Goal: Information Seeking & Learning: Learn about a topic

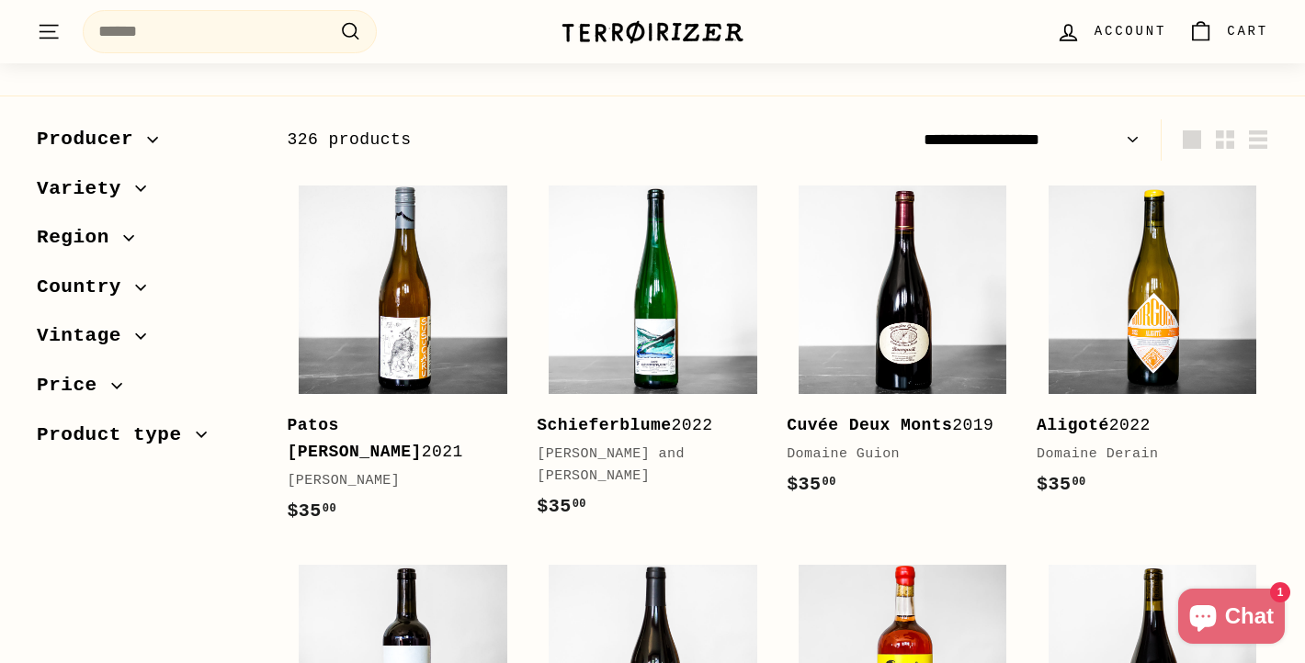
scroll to position [234, 0]
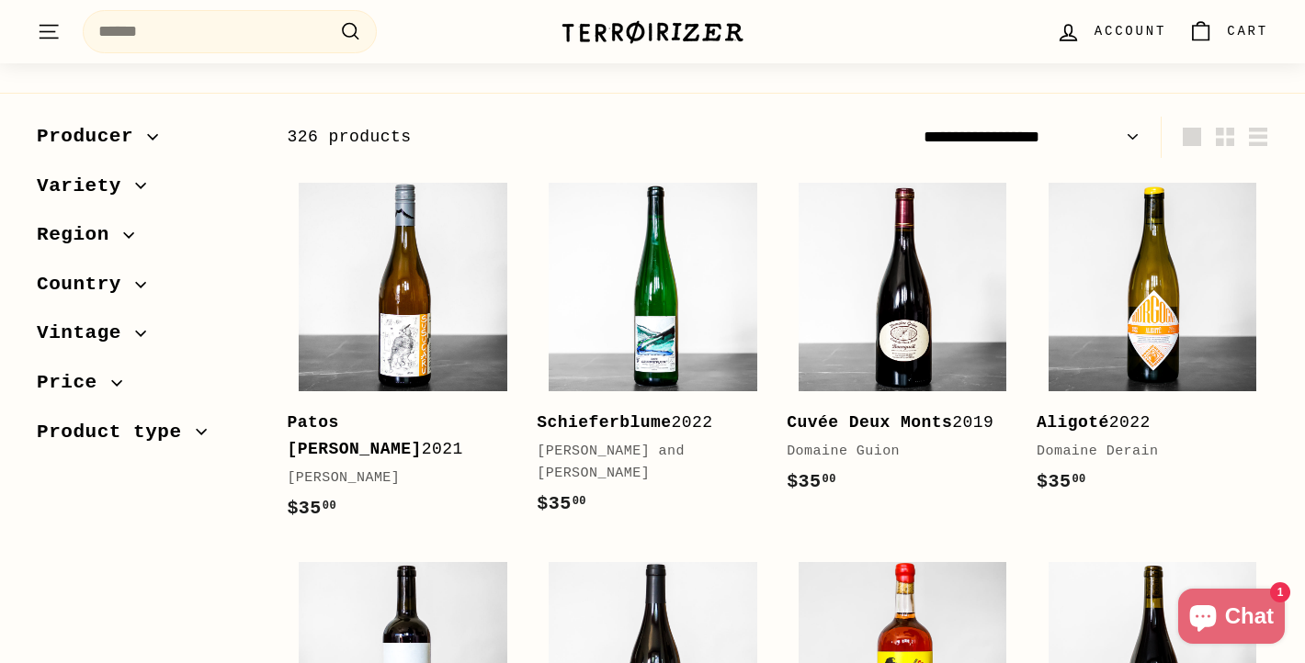
click at [119, 382] on icon "button" at bounding box center [116, 382] width 10 height 5
click at [65, 448] on div at bounding box center [64, 448] width 13 height 13
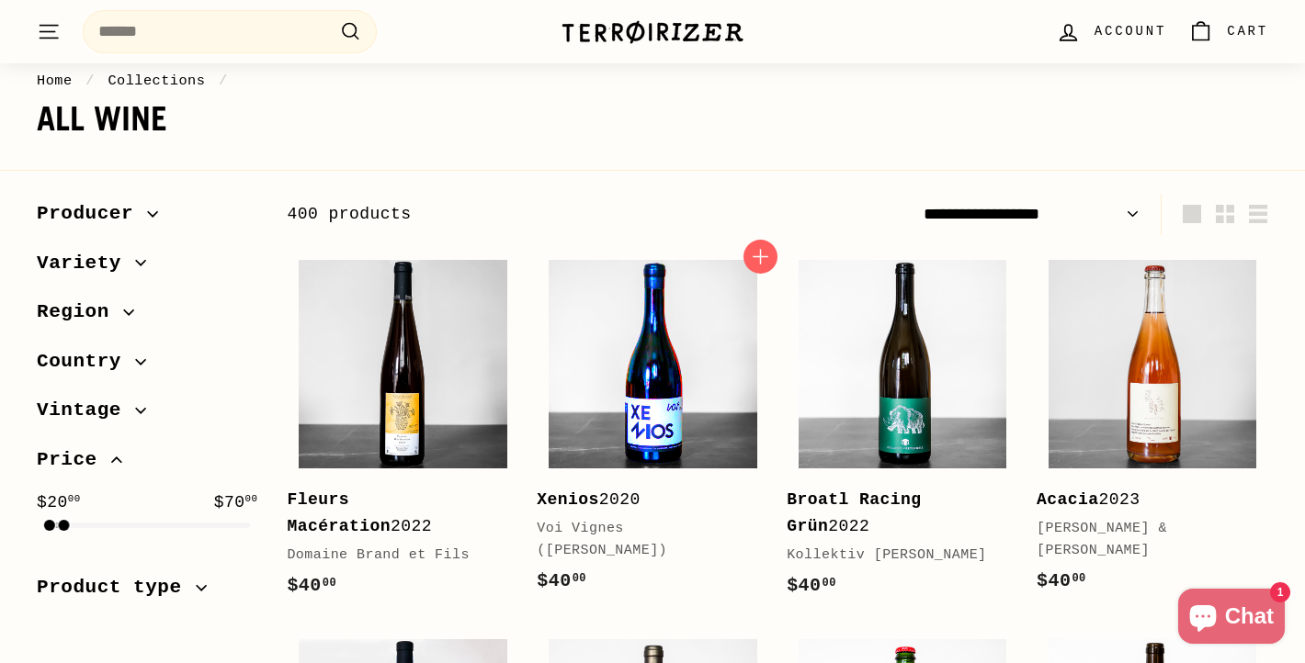
scroll to position [132, 0]
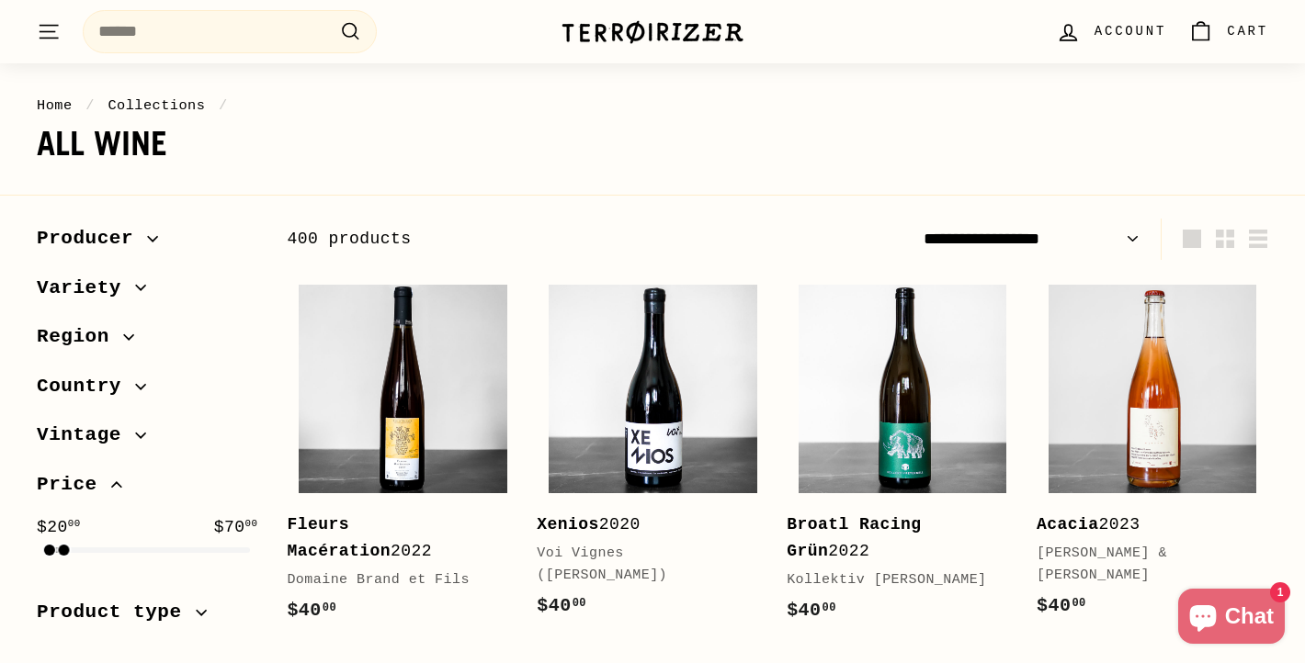
click at [1062, 245] on select "**********" at bounding box center [1031, 239] width 231 height 41
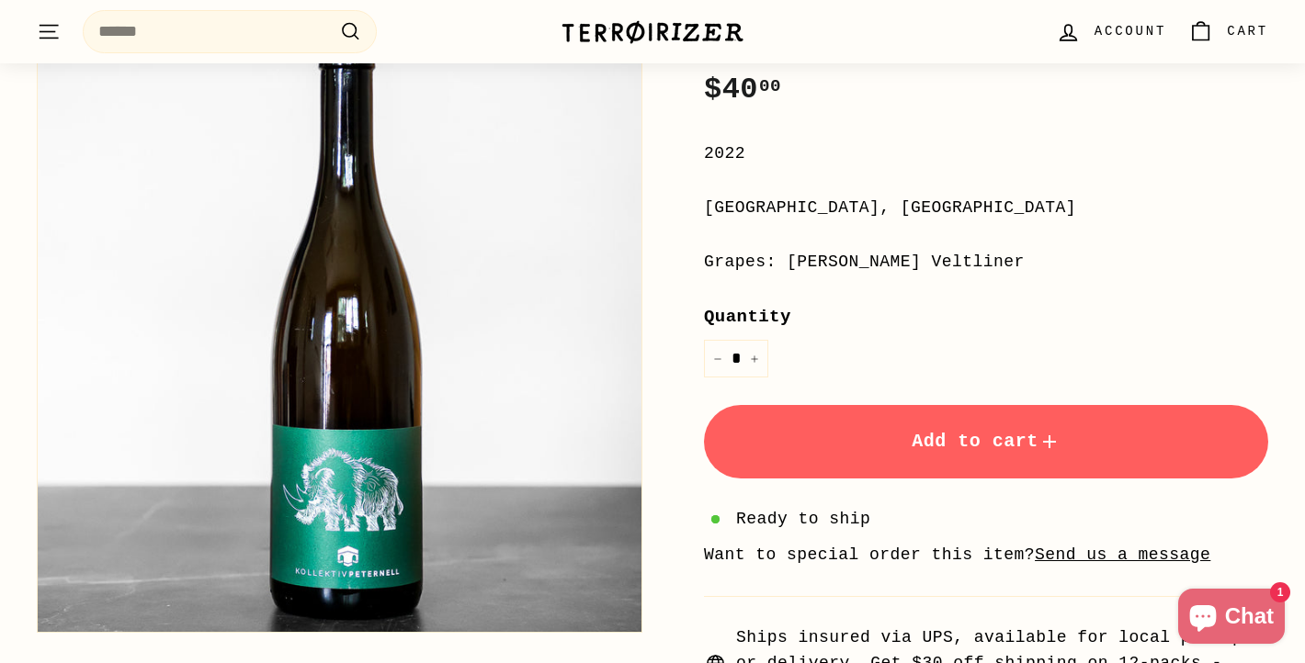
scroll to position [398, 0]
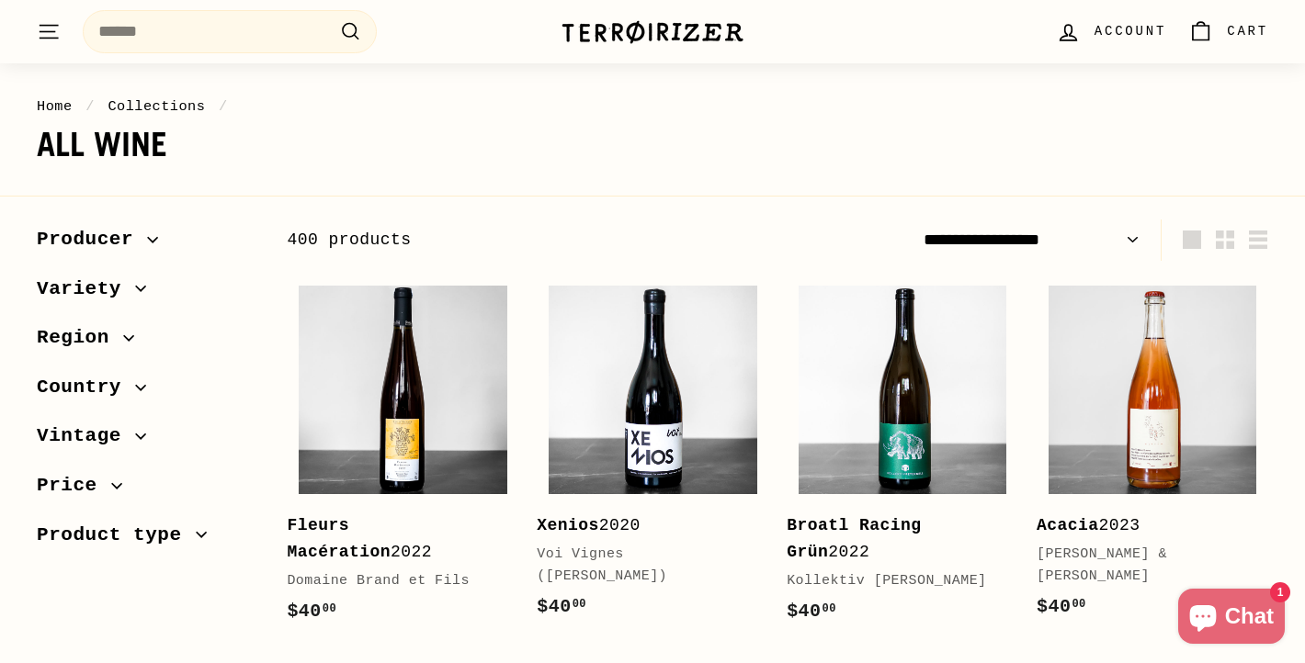
scroll to position [132, 0]
click at [115, 481] on icon "button" at bounding box center [116, 485] width 11 height 11
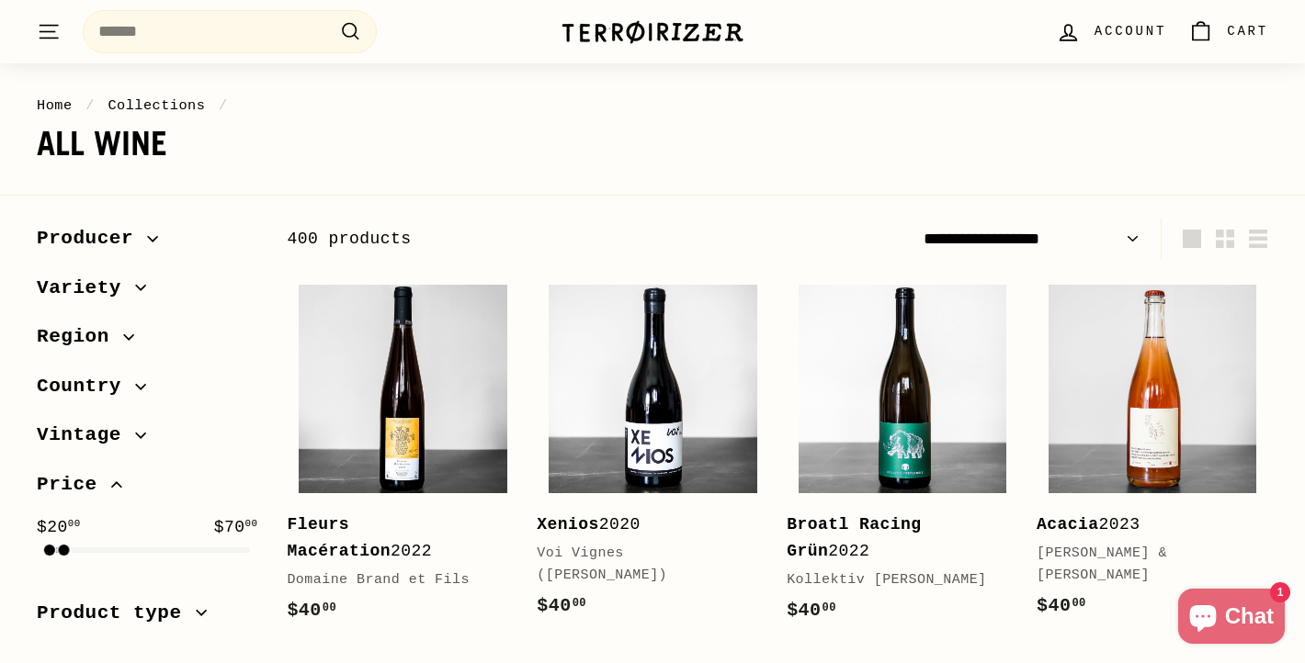
click at [1087, 232] on select "**********" at bounding box center [1031, 239] width 231 height 41
click at [1047, 249] on select "**********" at bounding box center [1031, 239] width 231 height 41
select select "**********"
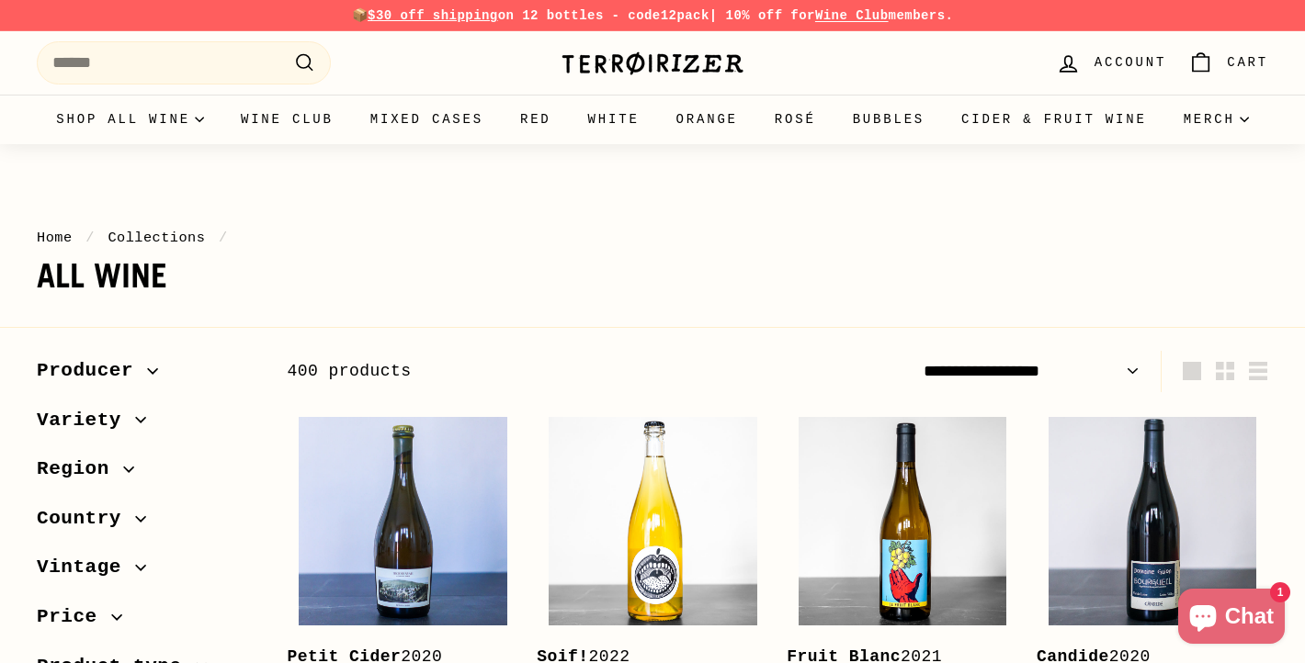
click at [1102, 360] on select "**********" at bounding box center [1031, 371] width 231 height 41
select select "**********"
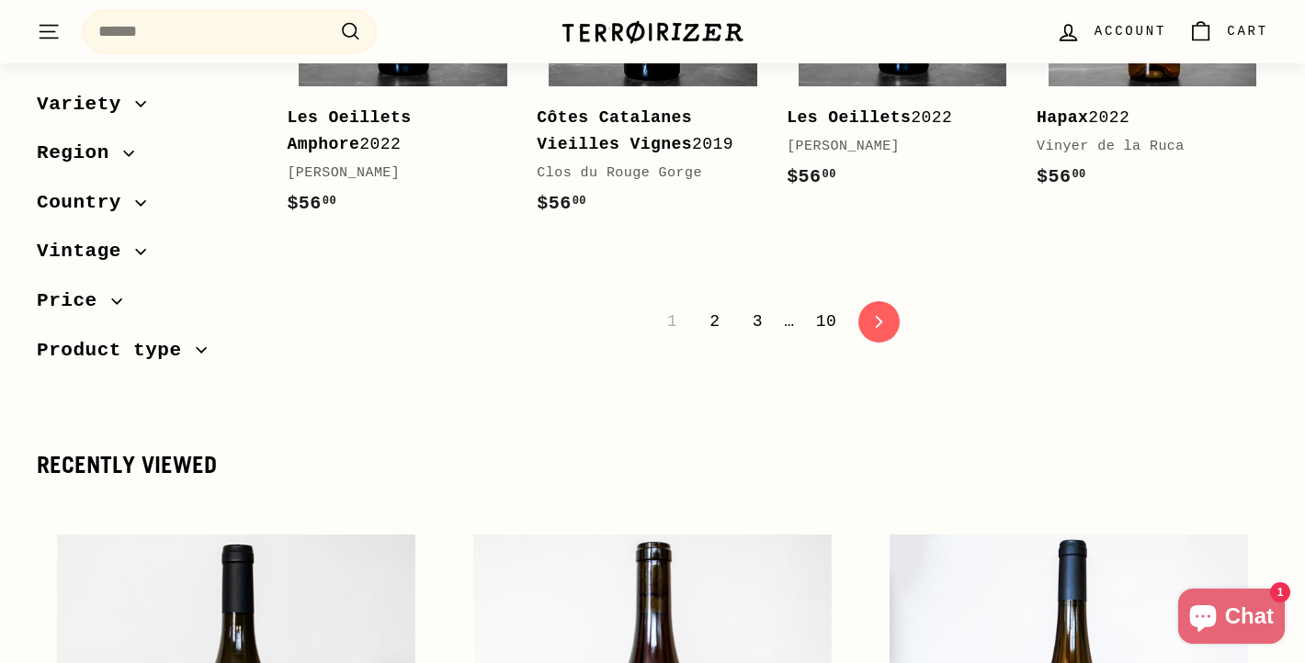
scroll to position [3774, 0]
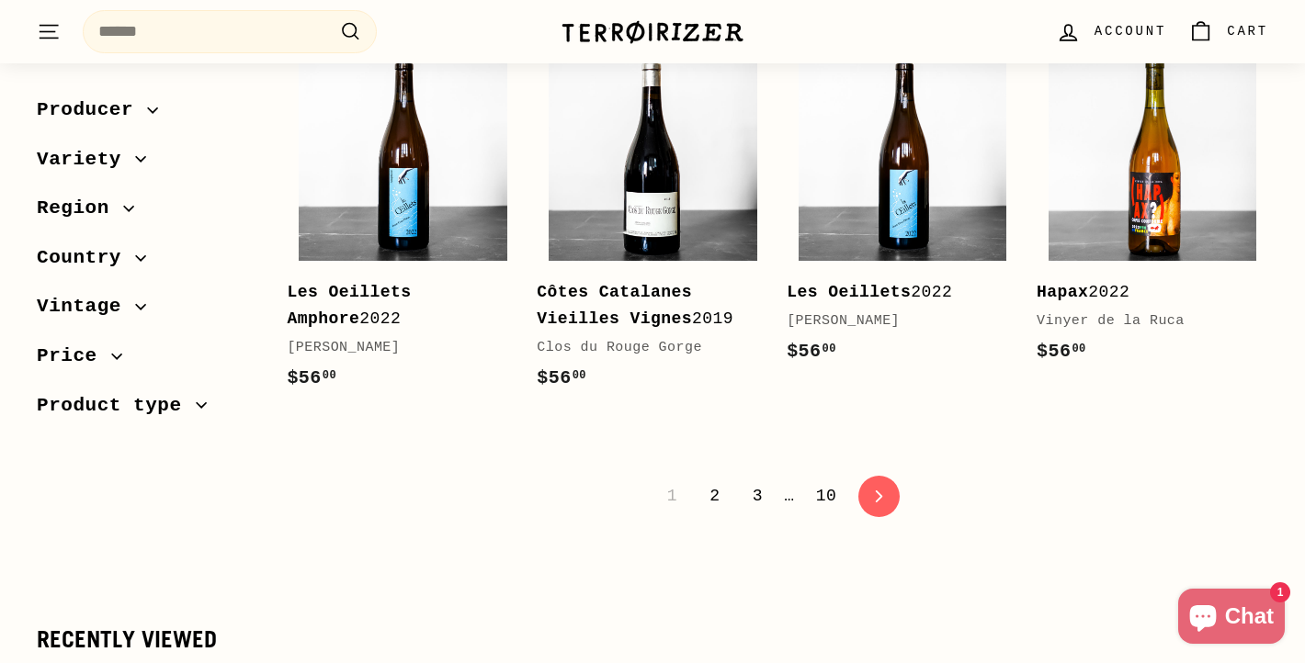
click at [714, 480] on link "2" at bounding box center [714, 495] width 32 height 31
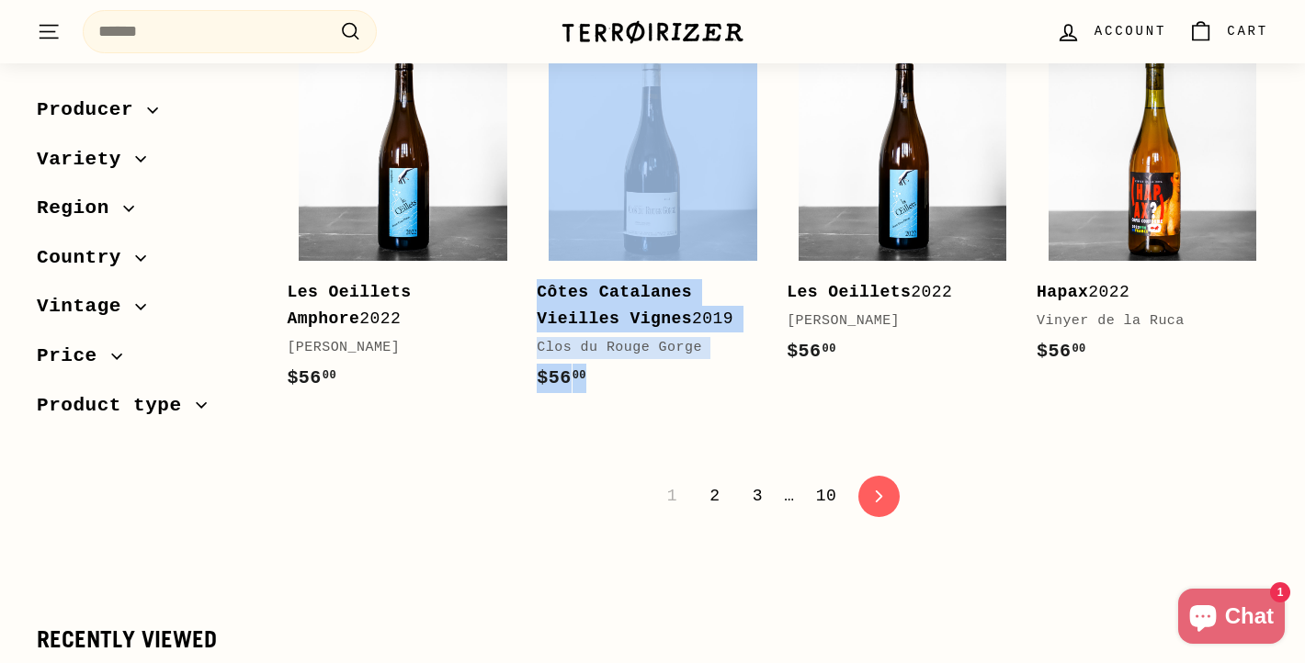
click at [717, 480] on link "2" at bounding box center [714, 495] width 32 height 31
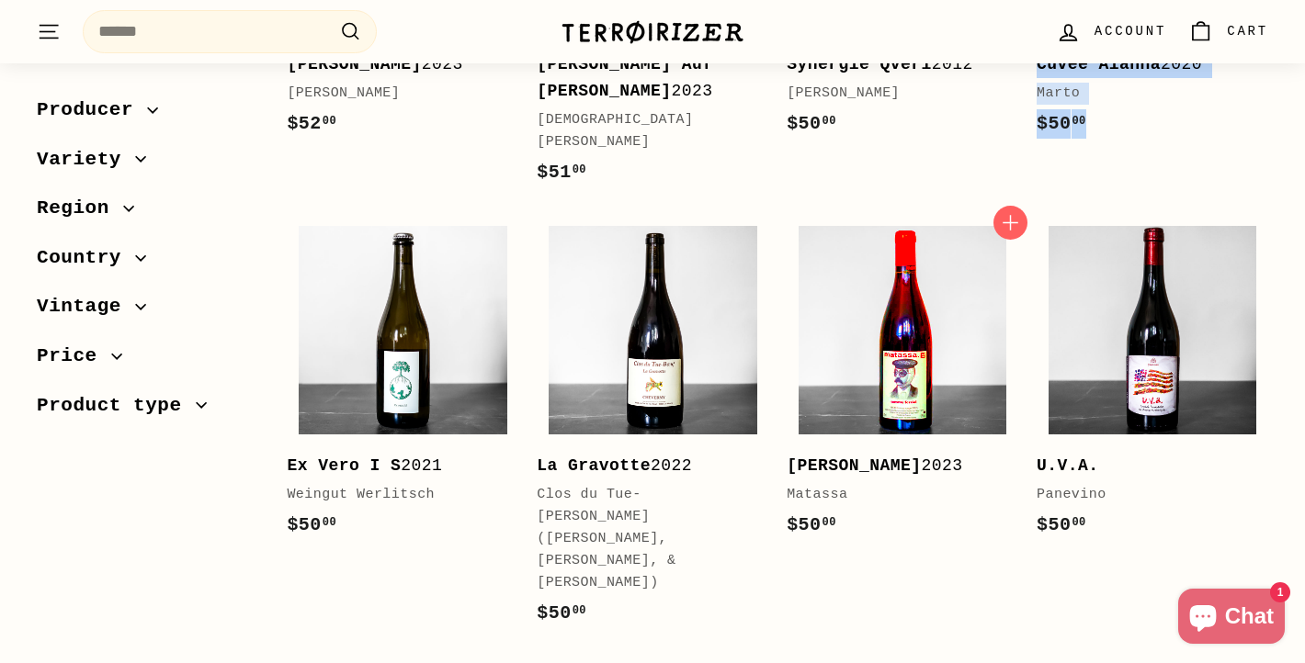
scroll to position [3611, 0]
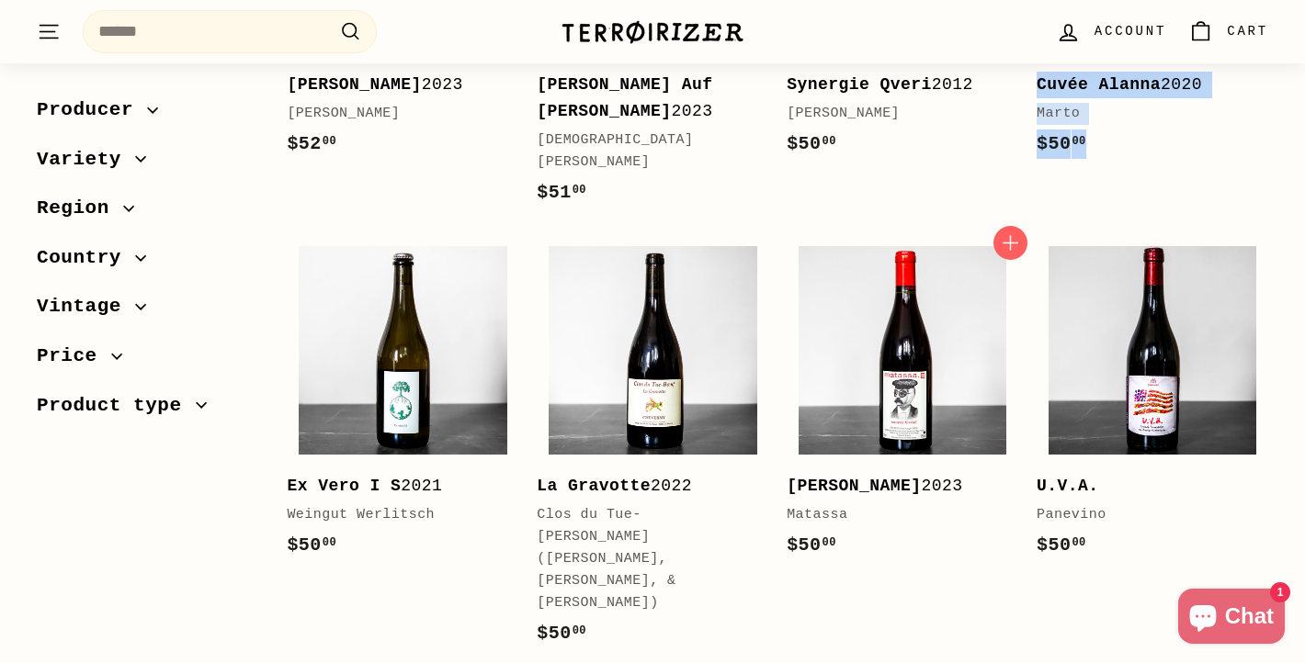
click at [906, 477] on b "[PERSON_NAME]" at bounding box center [853, 486] width 134 height 18
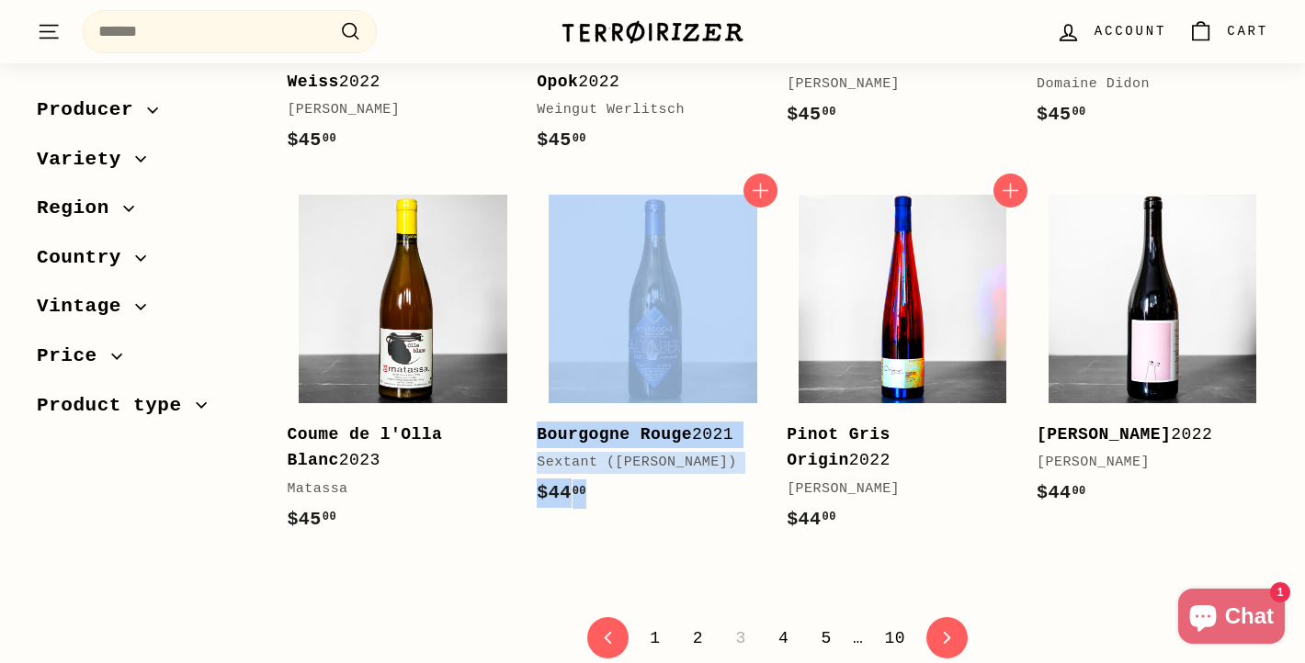
scroll to position [3668, 0]
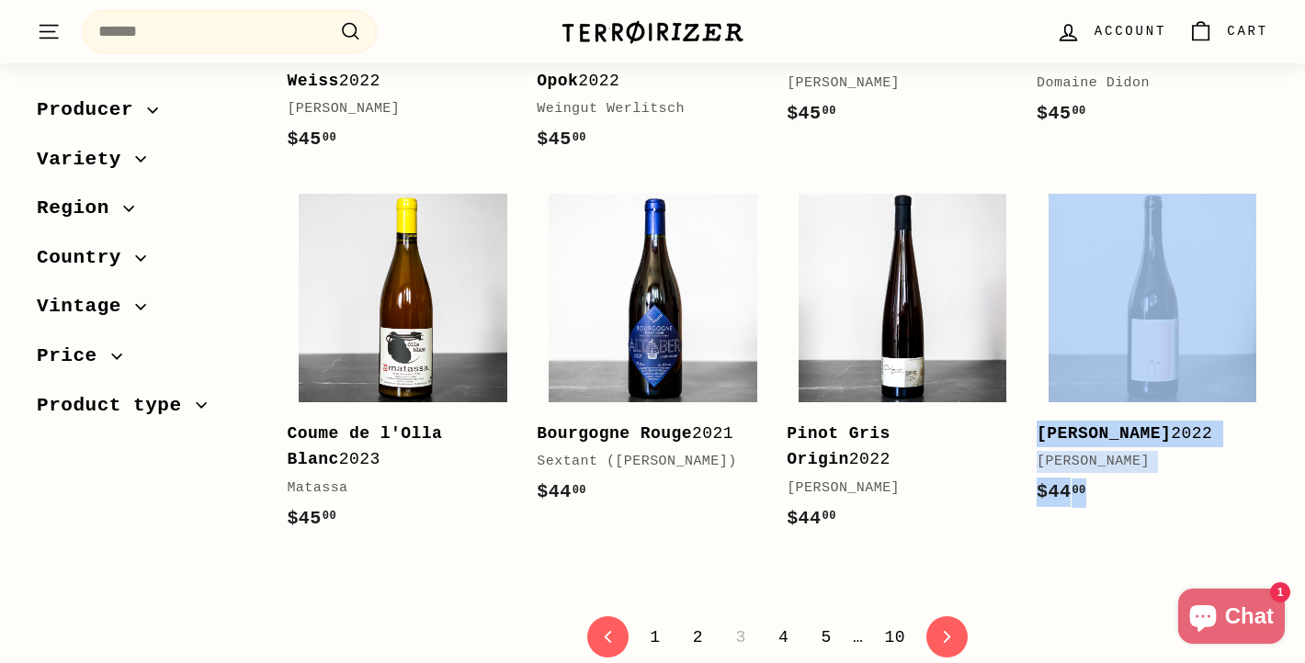
click at [784, 622] on link "4" at bounding box center [783, 637] width 32 height 31
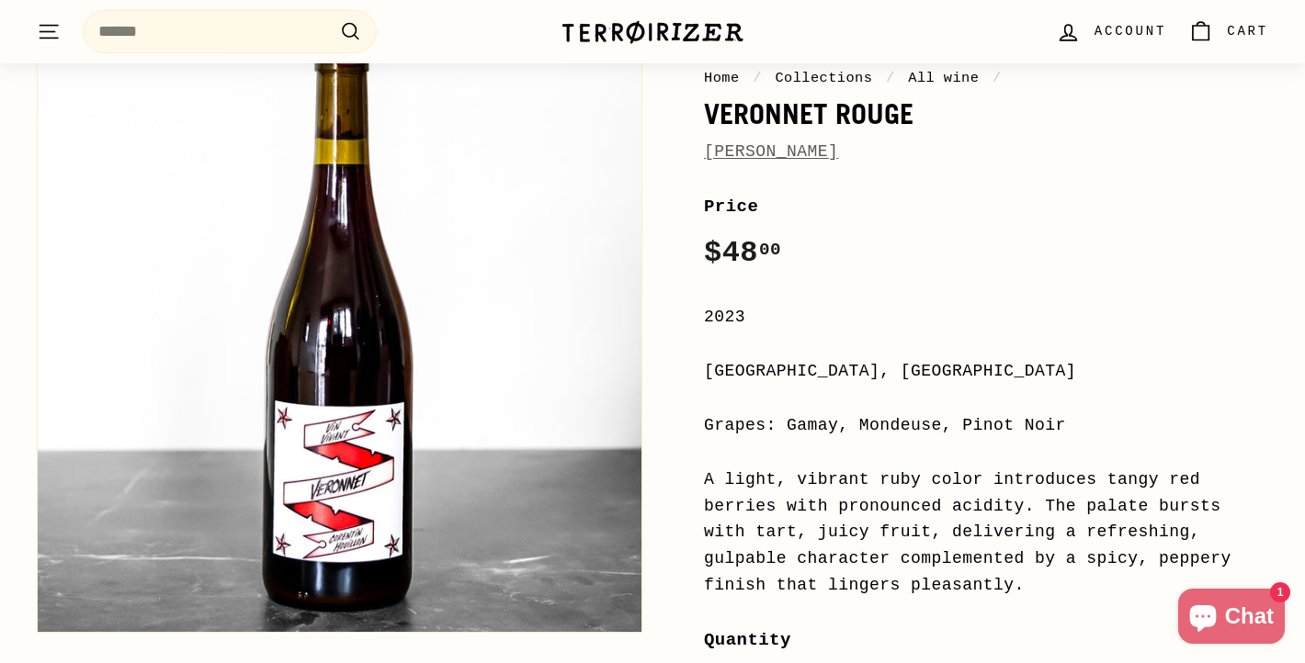
scroll to position [220, 0]
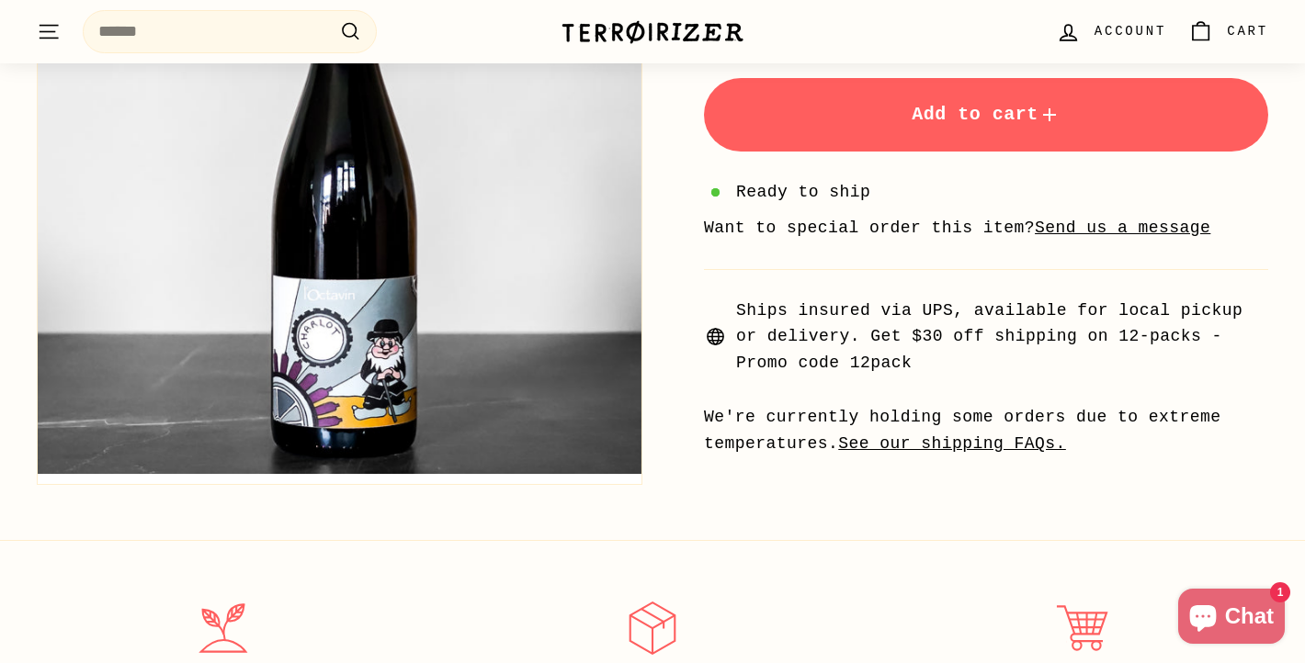
scroll to position [316, 0]
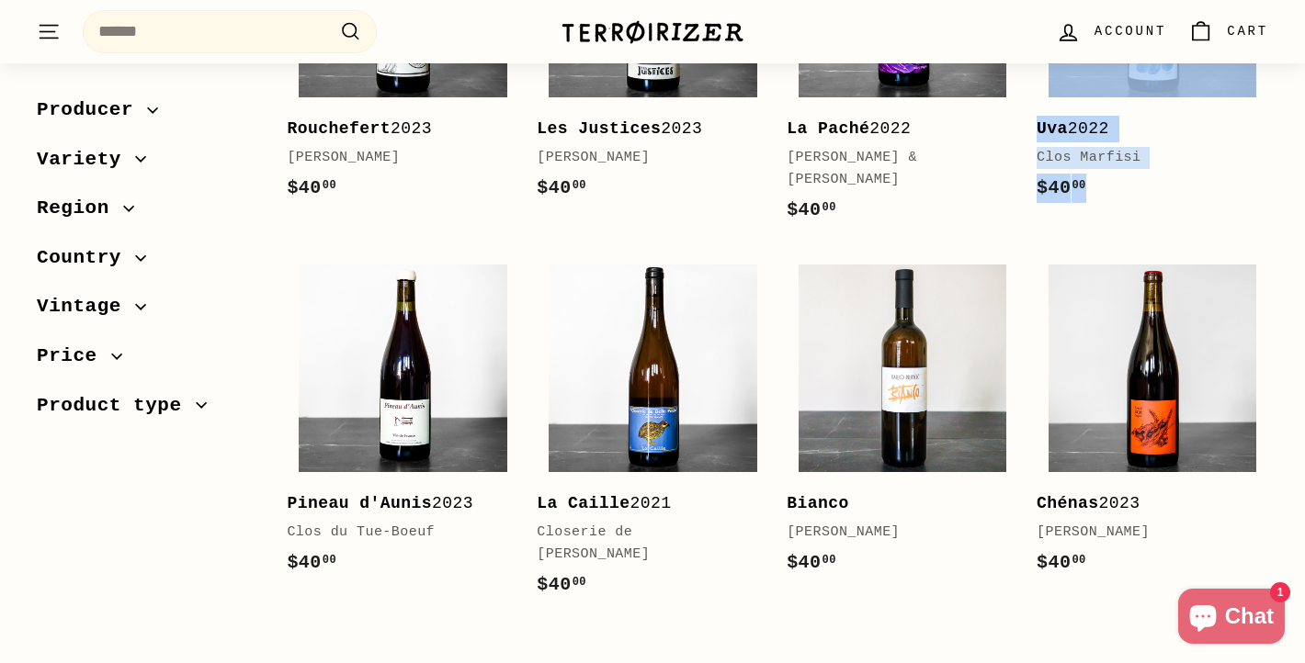
scroll to position [3717, 0]
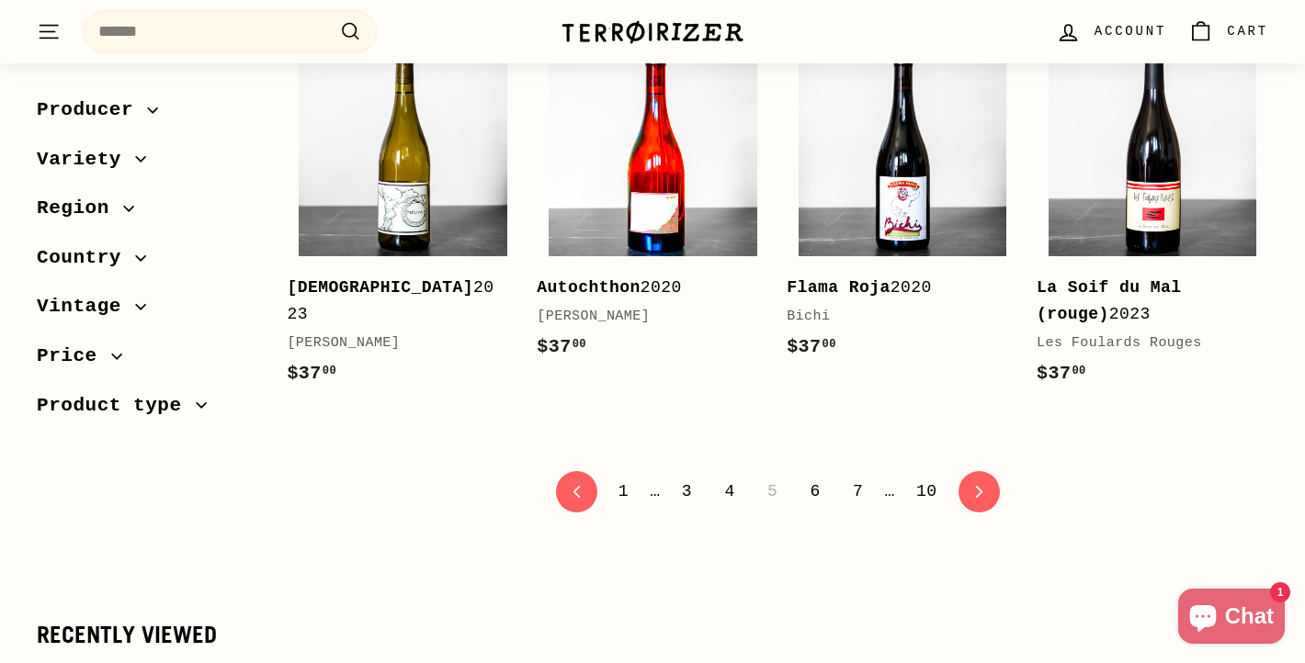
scroll to position [3735, 0]
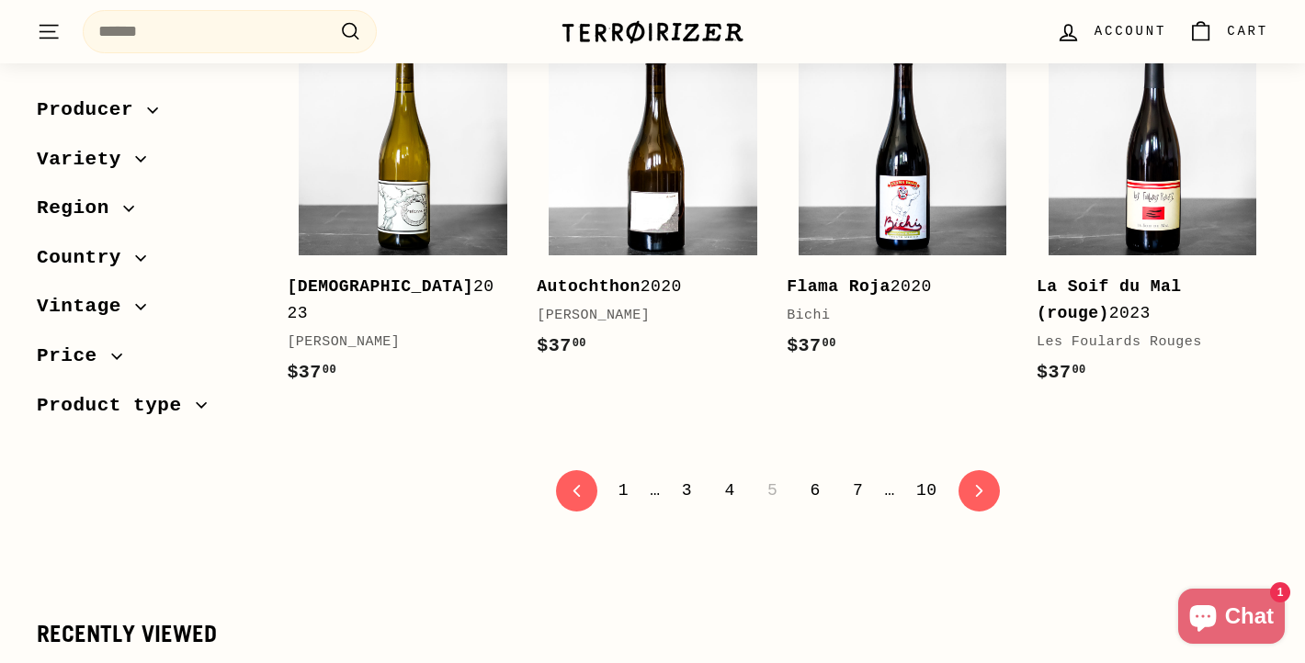
click at [816, 506] on link "6" at bounding box center [814, 490] width 32 height 31
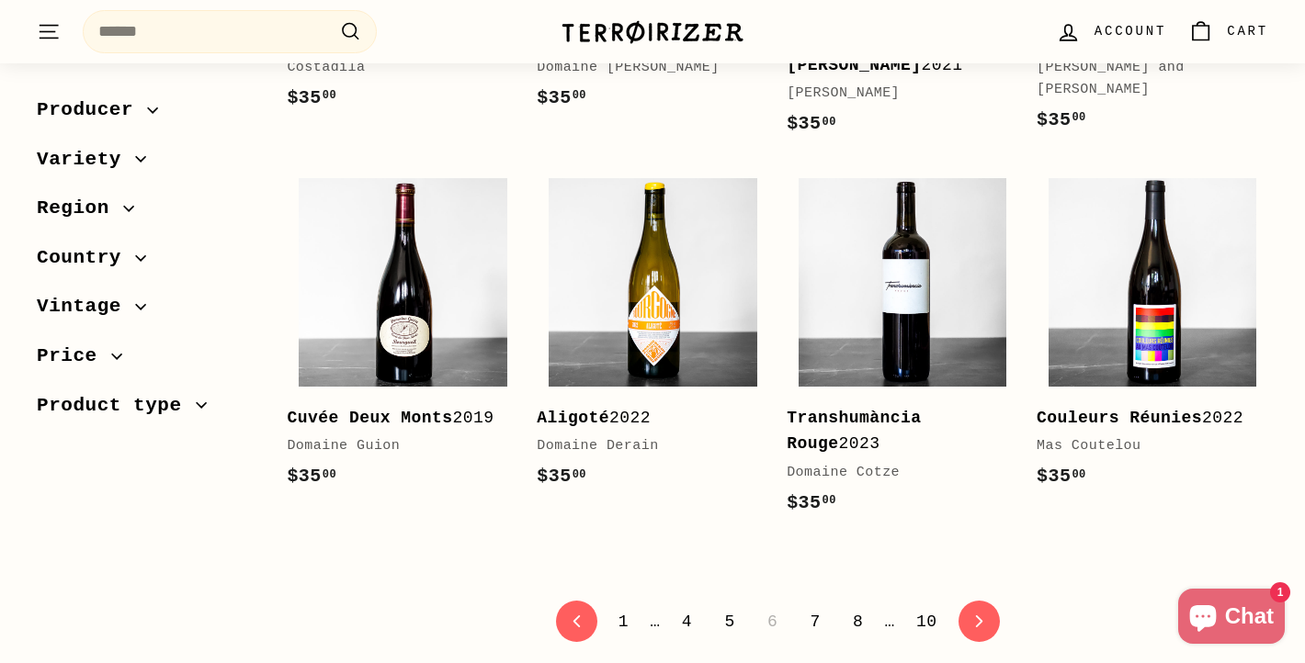
scroll to position [3631, 0]
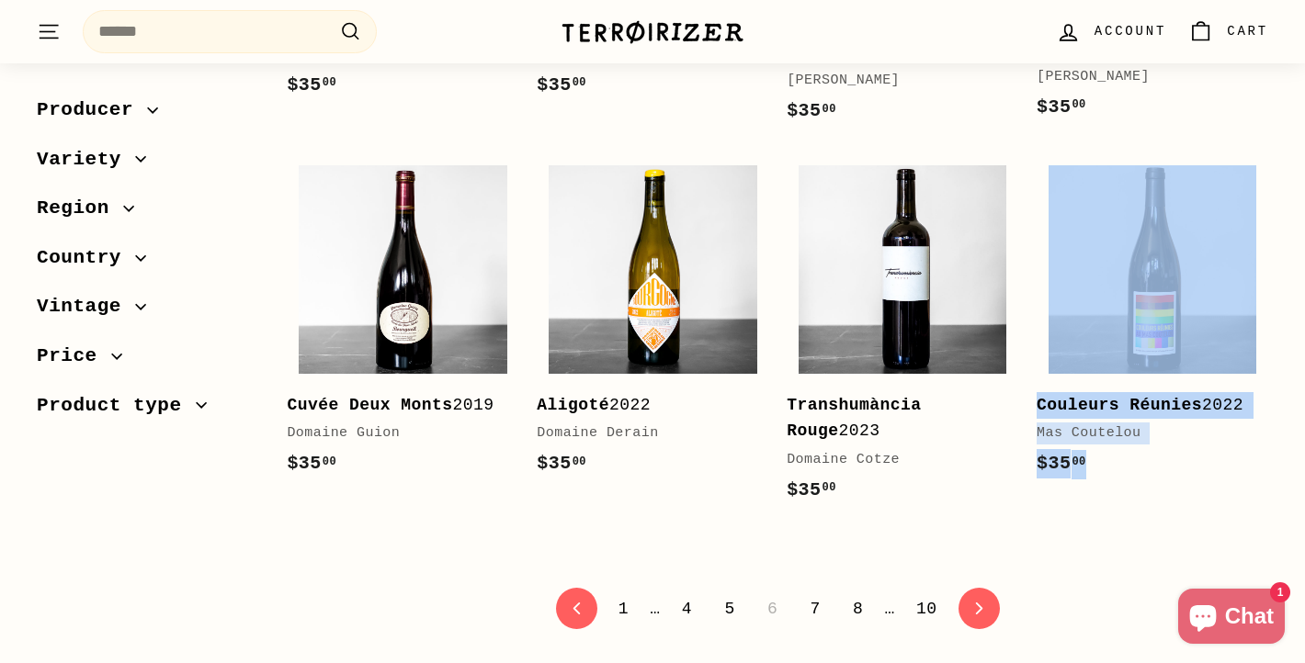
click at [818, 609] on link "7" at bounding box center [814, 608] width 32 height 31
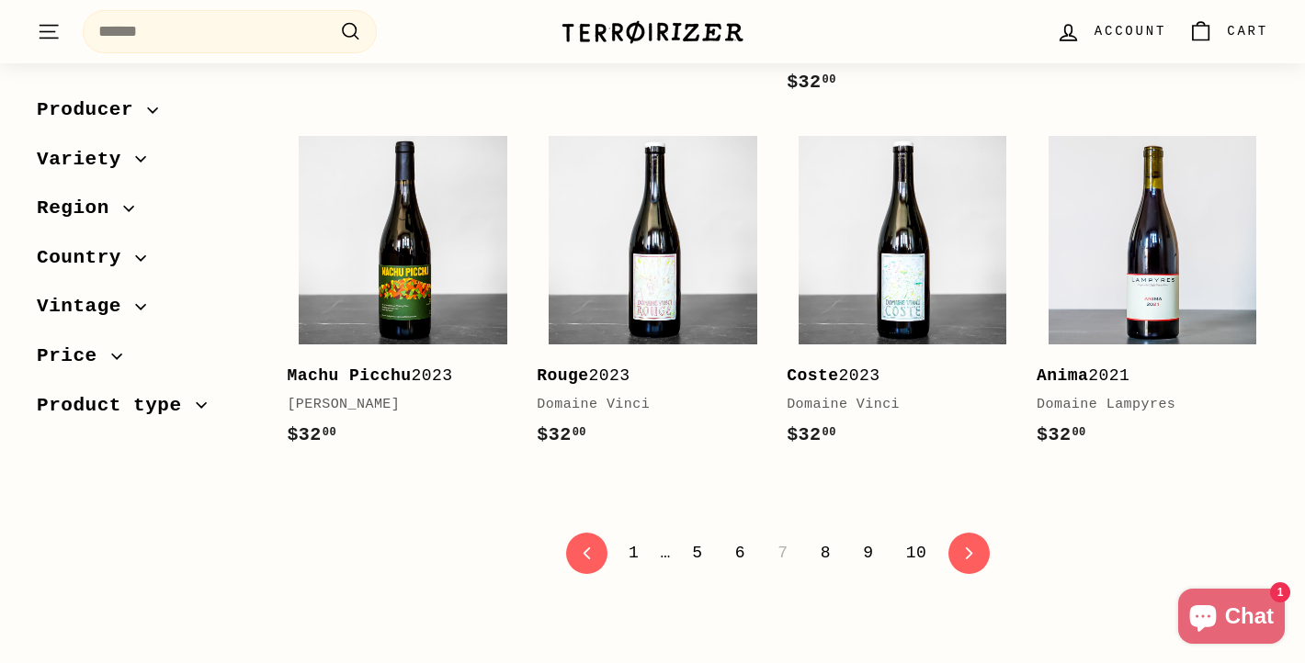
scroll to position [3612, 0]
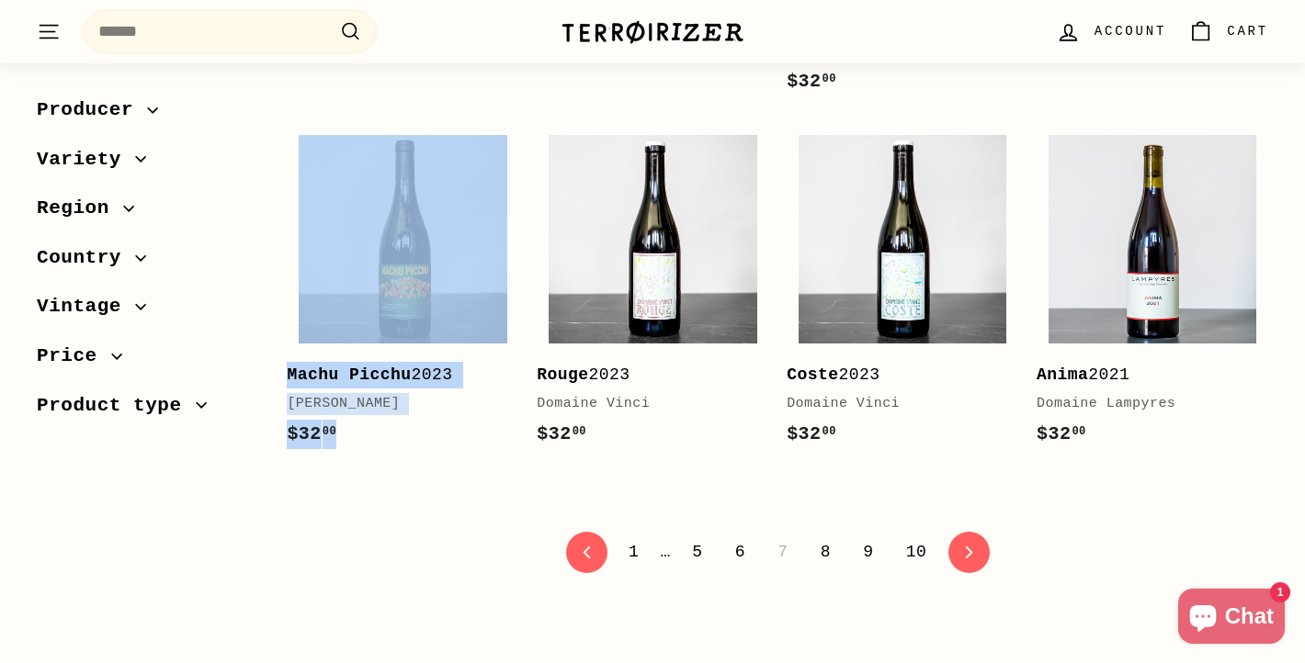
click at [826, 568] on link "8" at bounding box center [825, 552] width 32 height 31
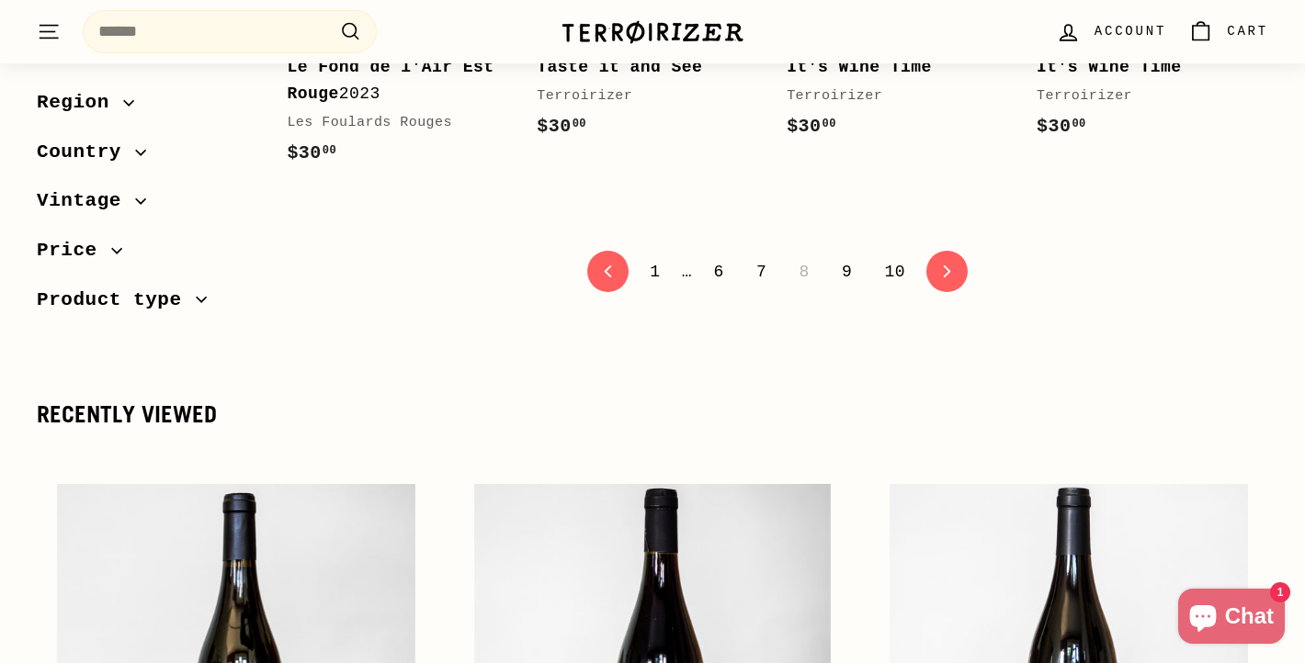
scroll to position [4059, 0]
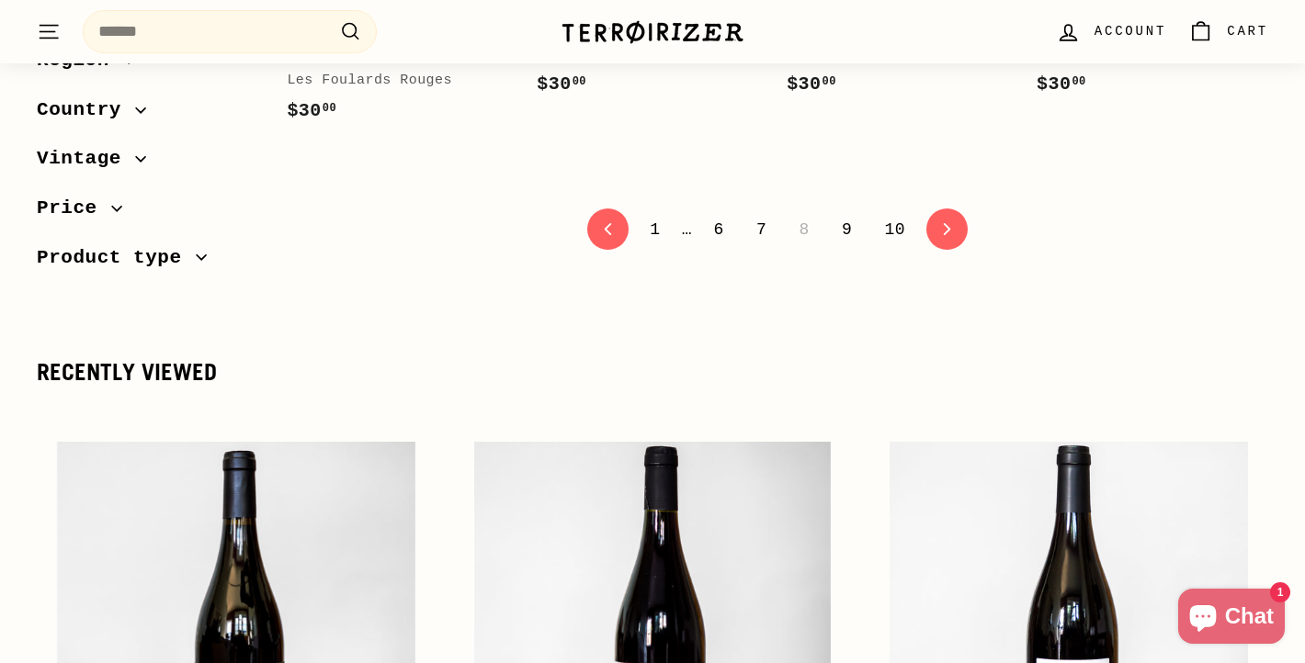
click at [844, 214] on link "9" at bounding box center [846, 229] width 32 height 31
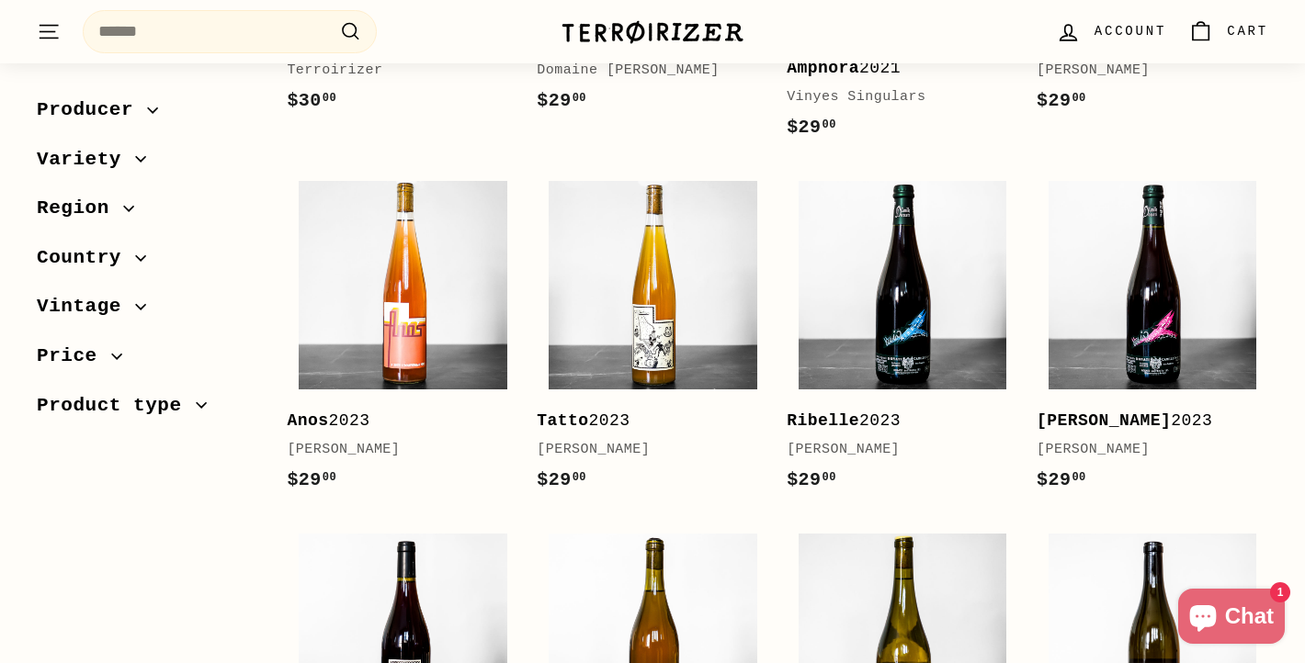
scroll to position [730, 0]
